Goal: Information Seeking & Learning: Learn about a topic

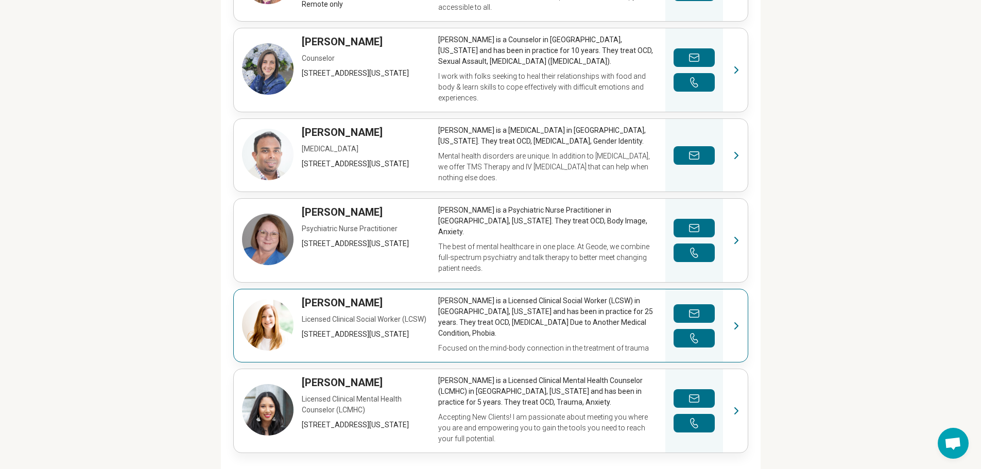
scroll to position [515, 0]
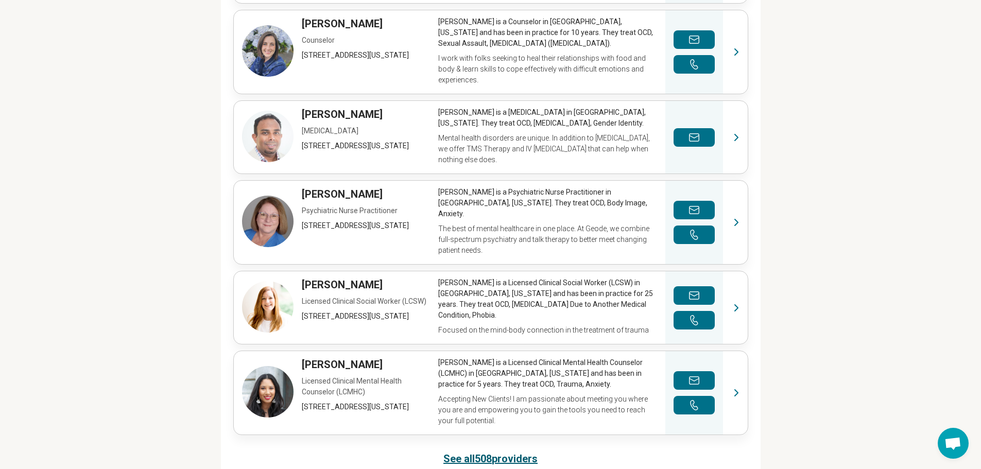
click at [460, 451] on link "See all 508 providers" at bounding box center [490, 458] width 94 height 14
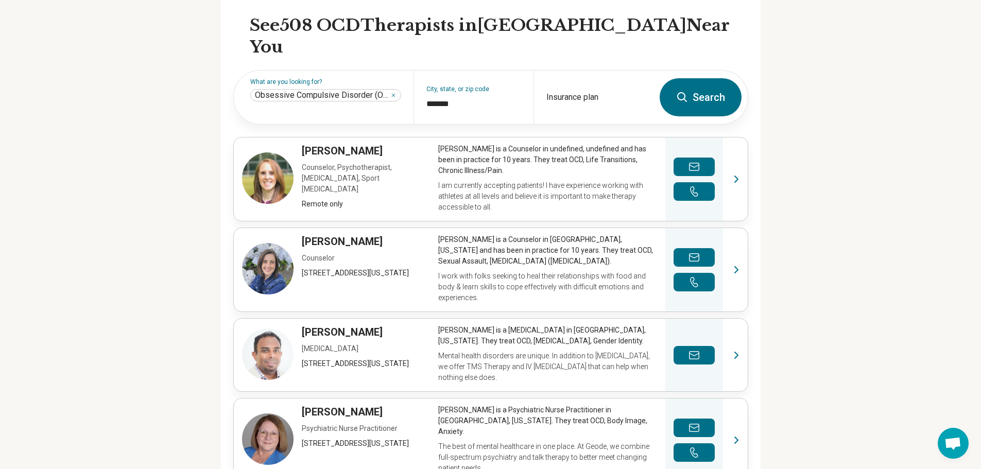
scroll to position [285, 0]
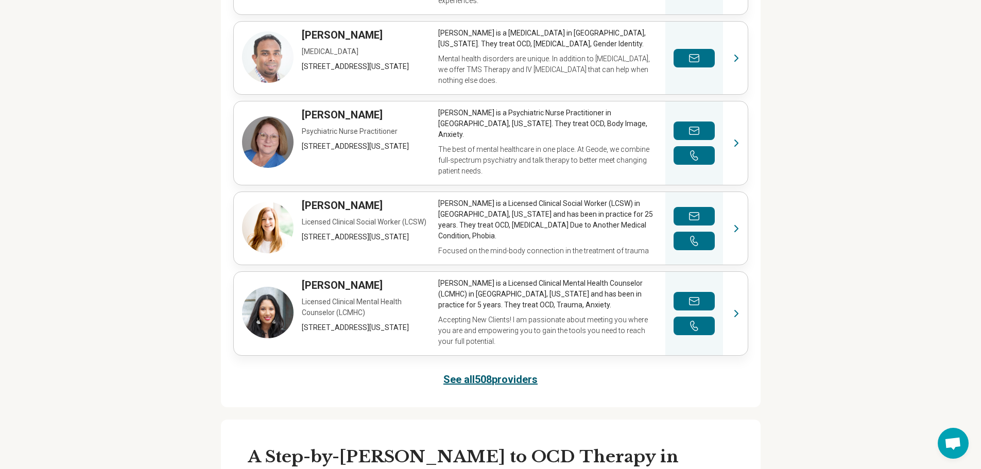
click at [472, 372] on link "See all 508 providers" at bounding box center [490, 379] width 94 height 14
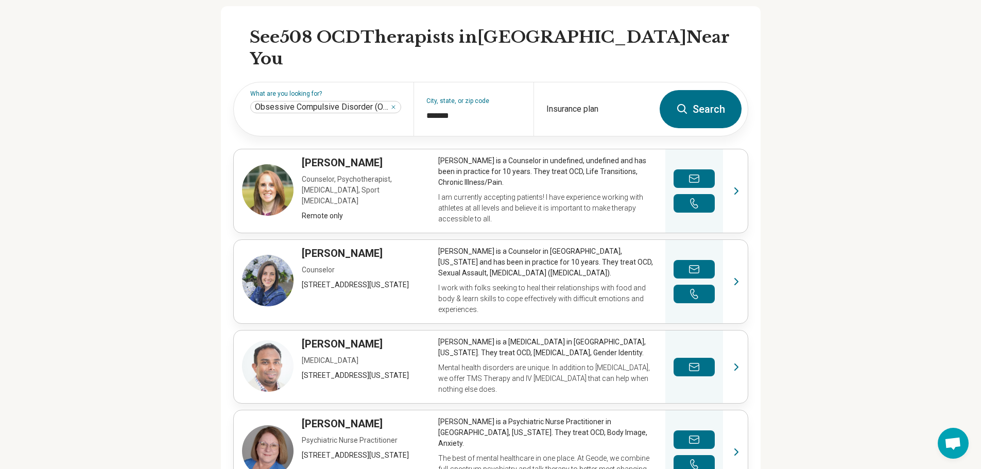
click at [703, 90] on button "Search" at bounding box center [700, 109] width 82 height 38
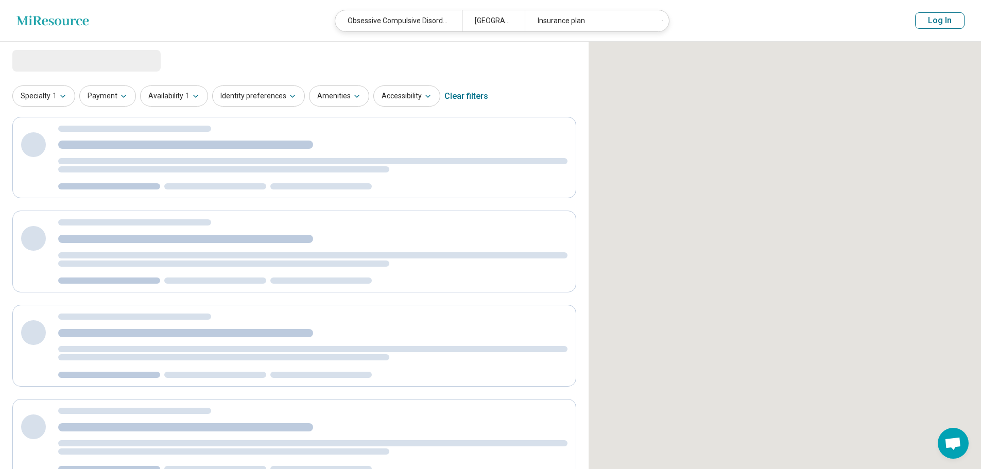
select select "***"
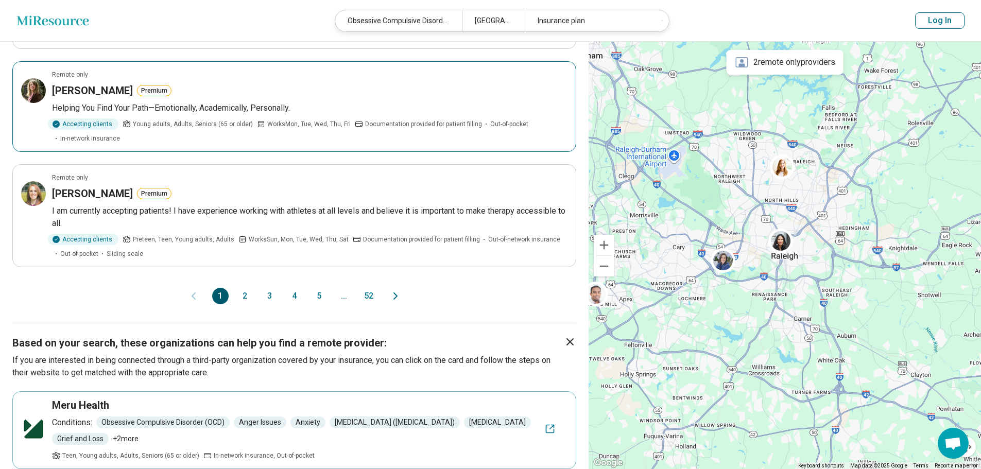
scroll to position [926, 0]
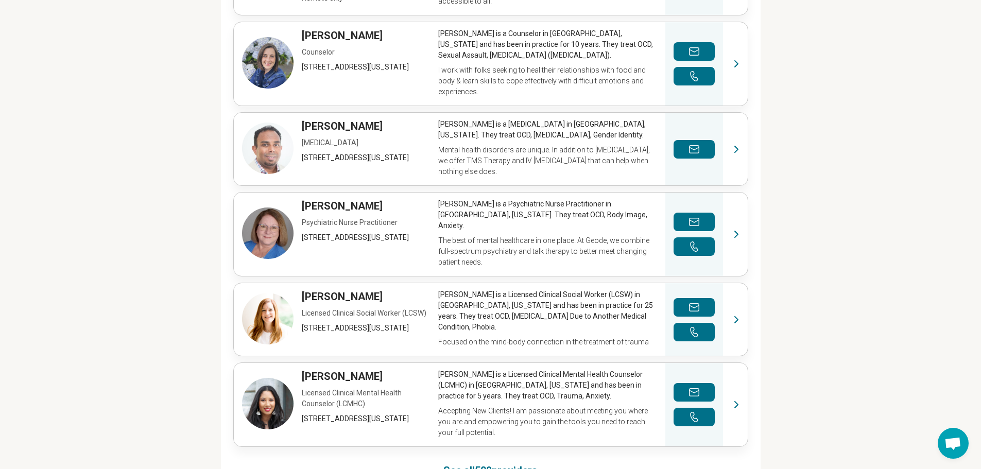
scroll to position [515, 0]
